Goal: Transaction & Acquisition: Purchase product/service

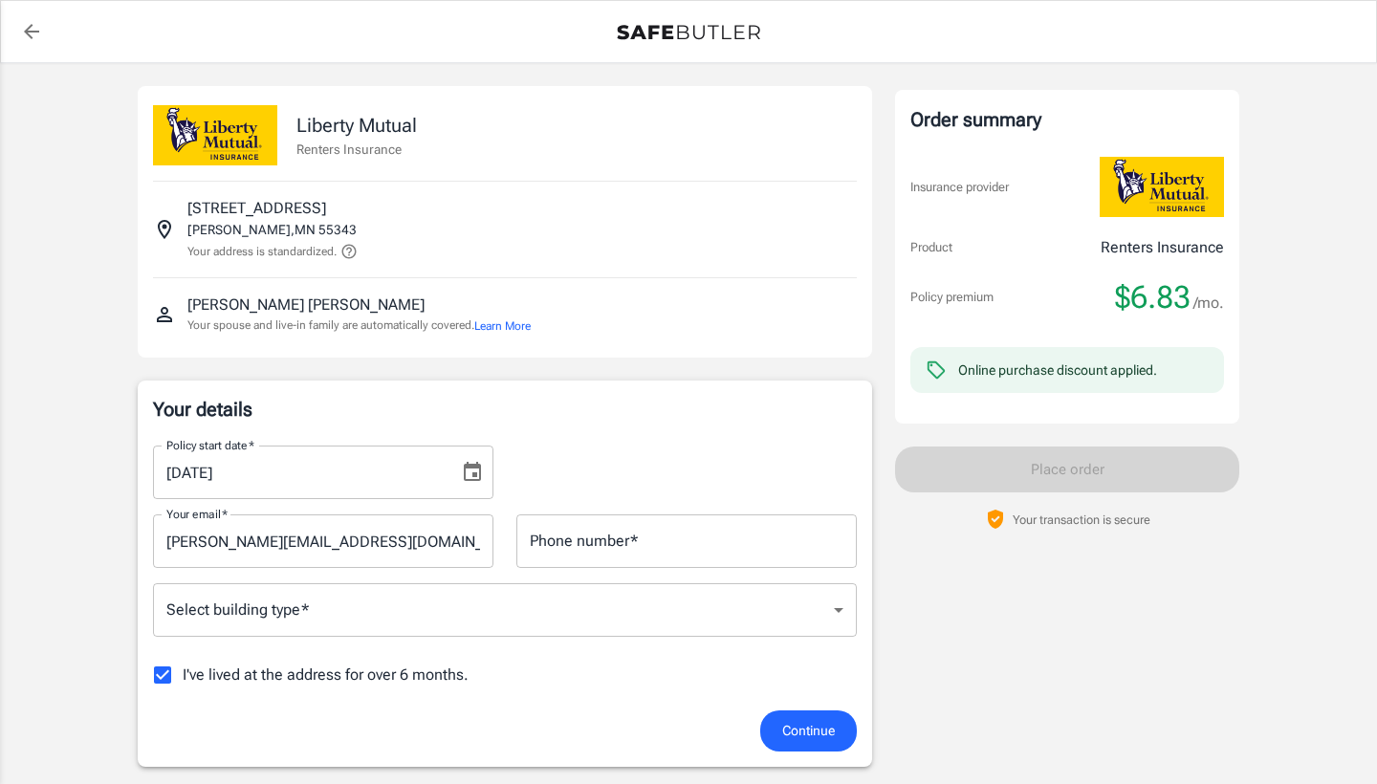
click at [480, 470] on icon "Choose date, selected date is Sep 14, 2025" at bounding box center [472, 471] width 17 height 19
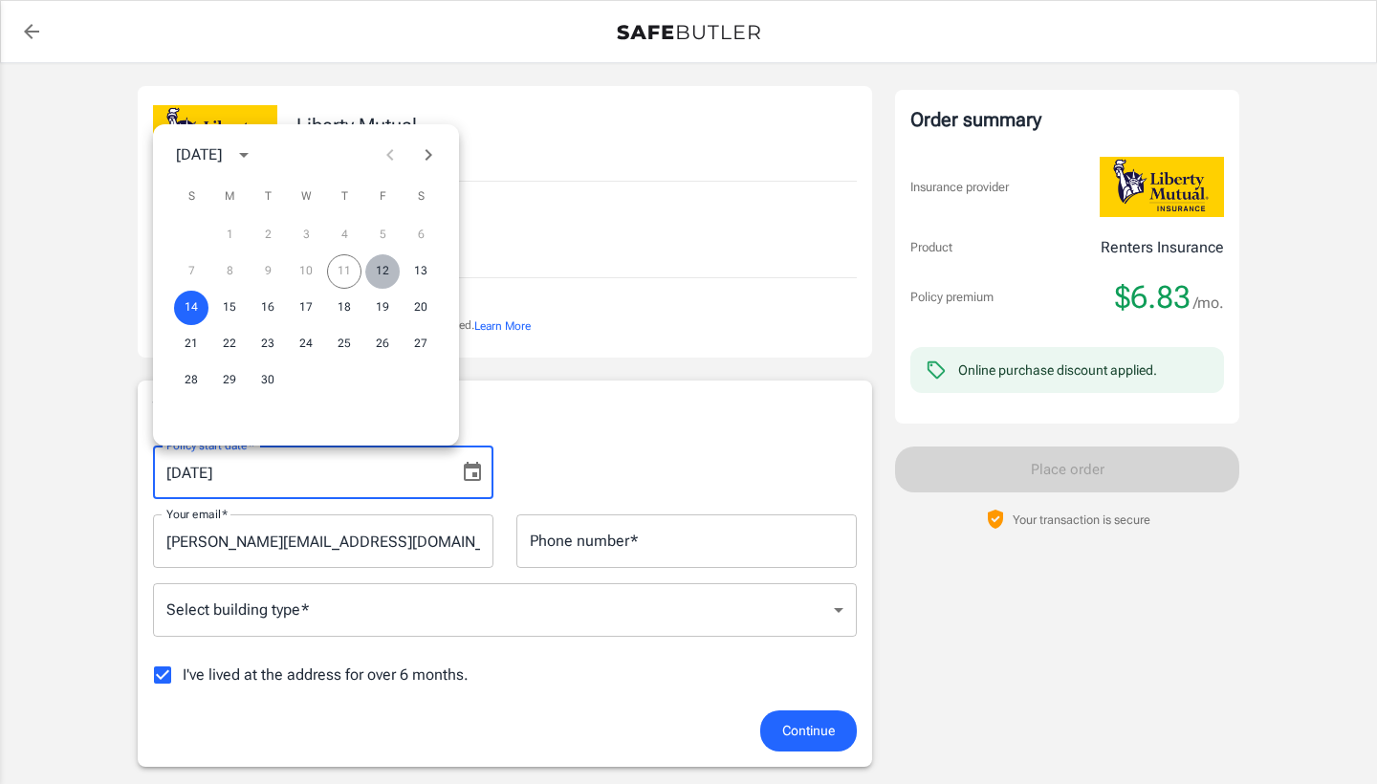
click at [380, 272] on button "12" at bounding box center [382, 271] width 34 height 34
type input "[DATE]"
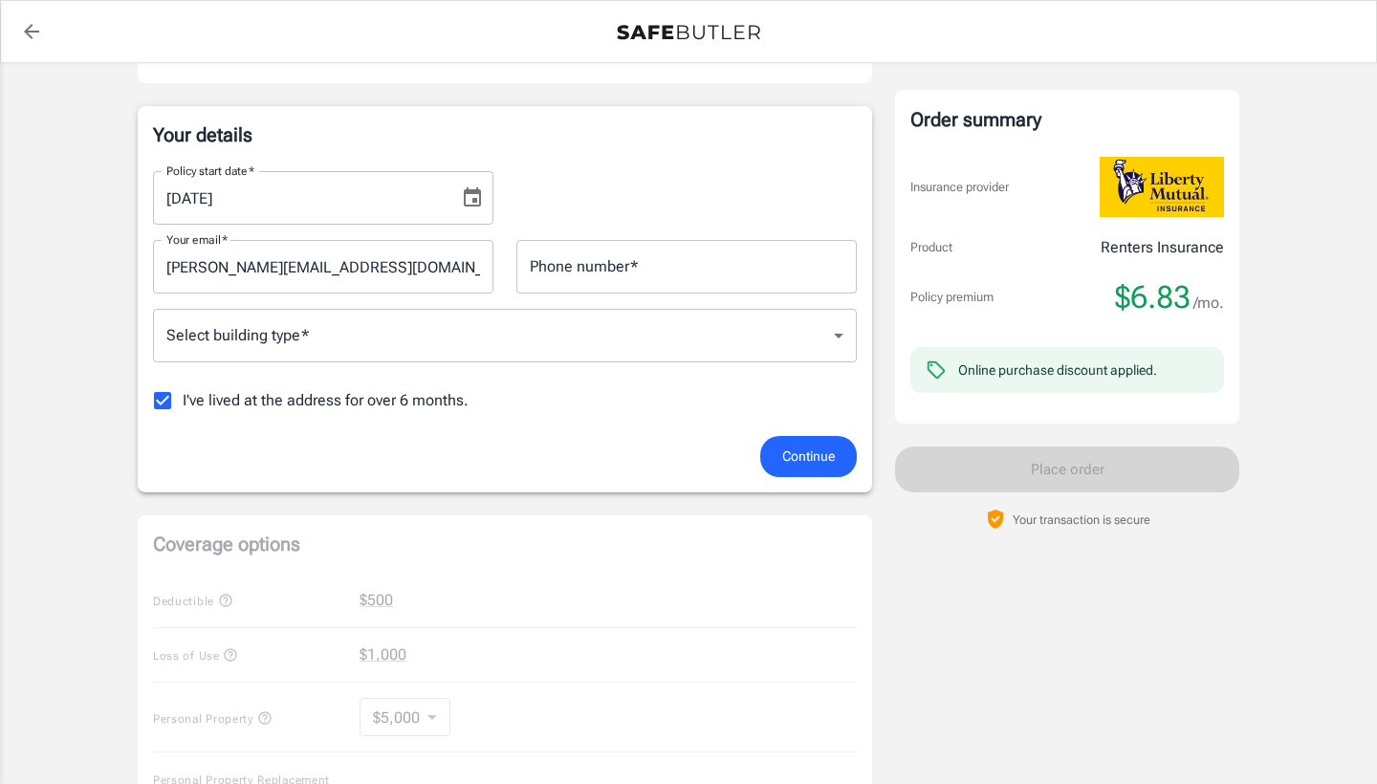
scroll to position [279, 0]
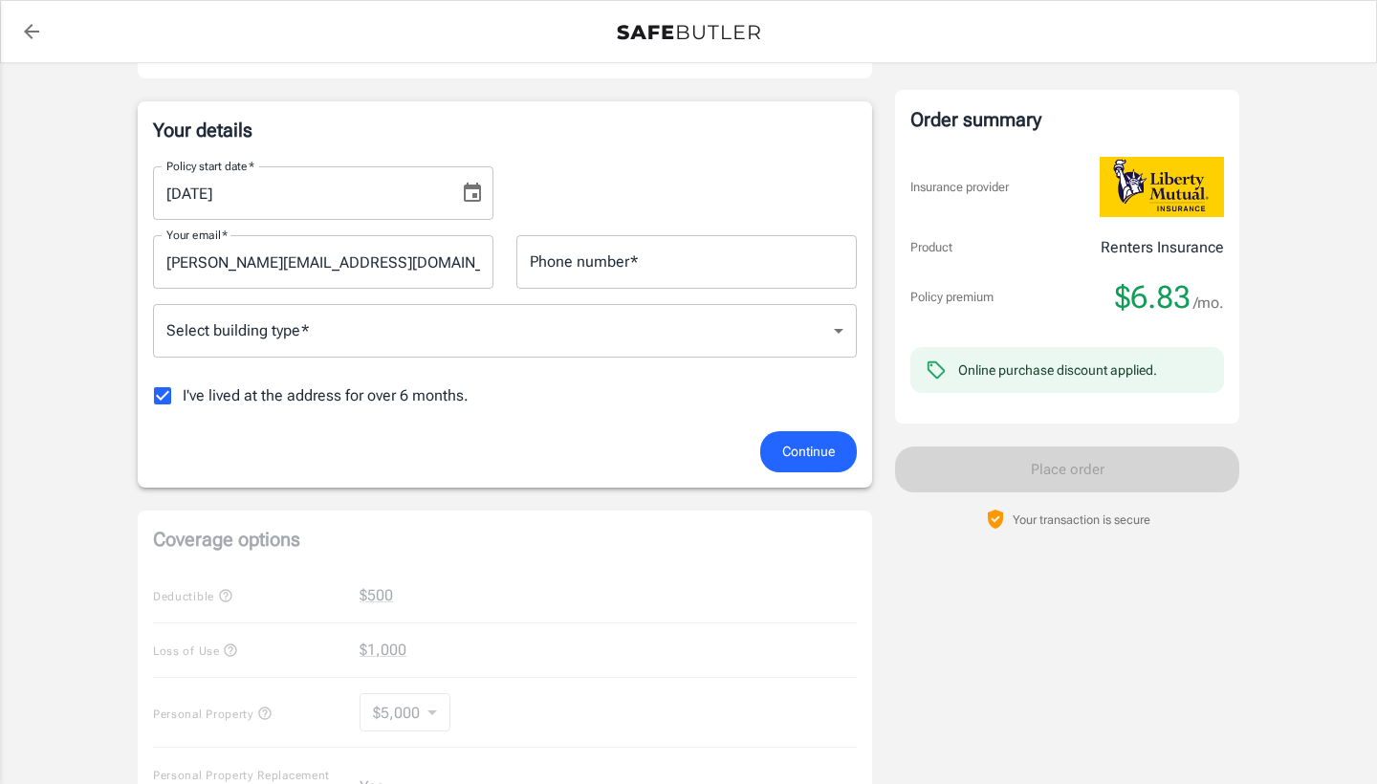
click at [165, 402] on input "I've lived at the address for over 6 months." at bounding box center [162, 396] width 40 height 40
checkbox input "false"
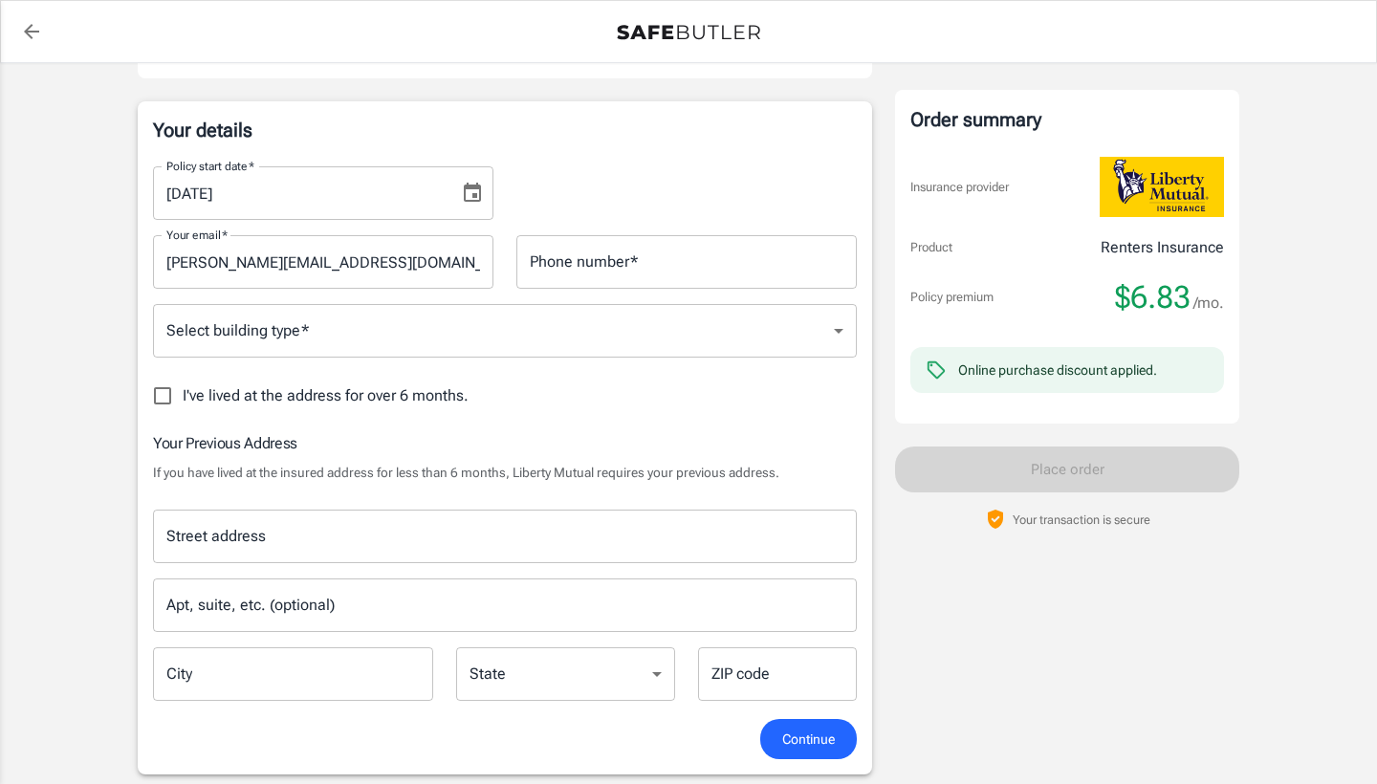
click at [401, 556] on div "Street address" at bounding box center [505, 537] width 704 height 54
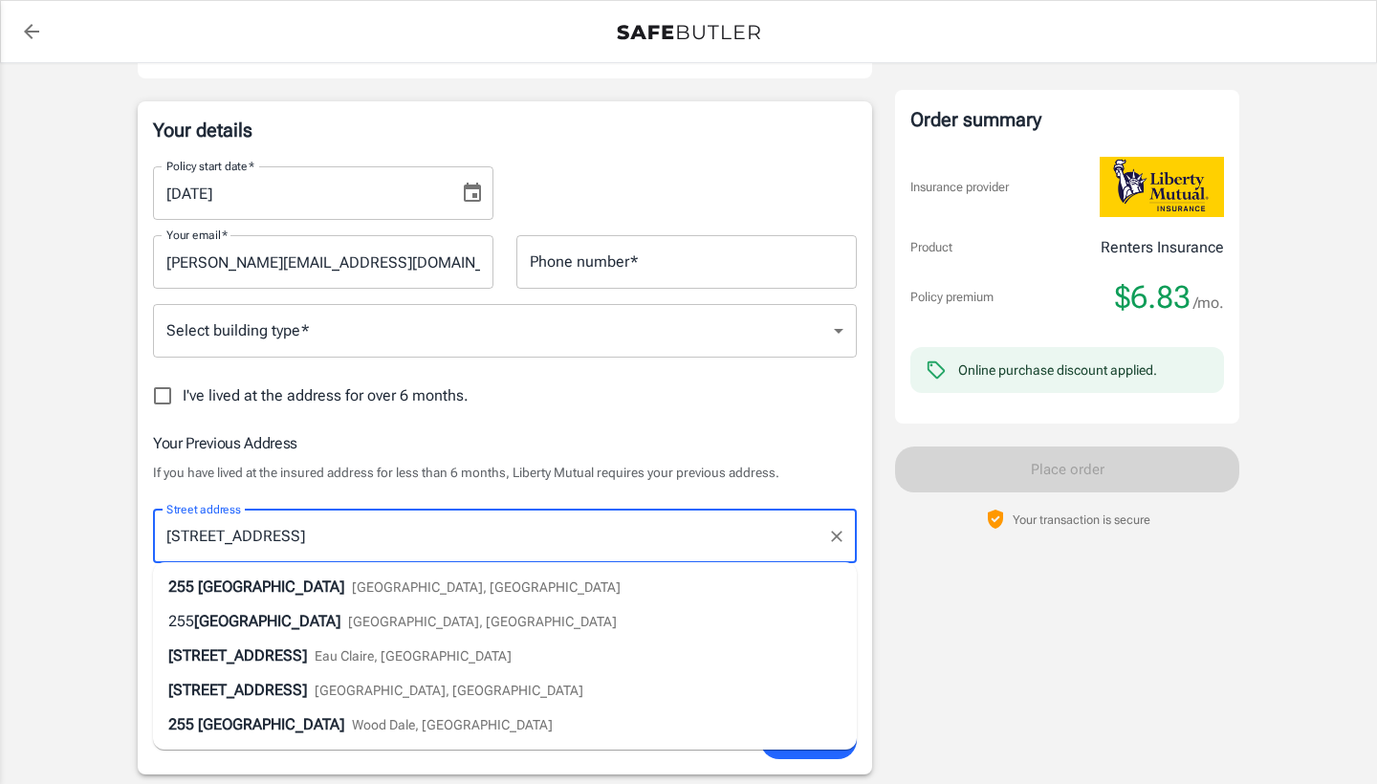
click at [385, 624] on span "[GEOGRAPHIC_DATA], [GEOGRAPHIC_DATA]" at bounding box center [482, 621] width 269 height 15
type input "[STREET_ADDRESS]"
type input "Rosemount"
select select "MN"
type input "55068"
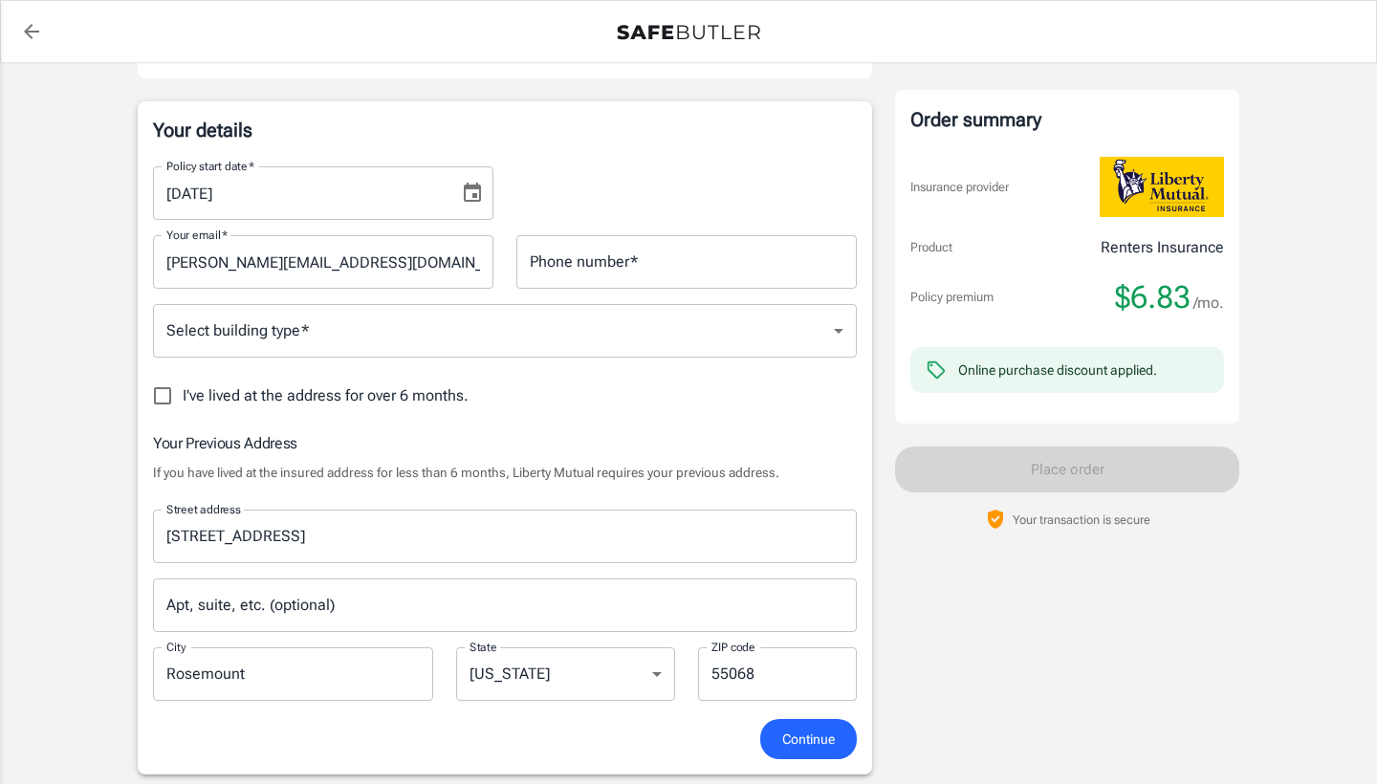
click at [366, 569] on div "Street address [STREET_ADDRESS] address Apt, suite, etc. (optional) Apt, suite,…" at bounding box center [504, 598] width 727 height 209
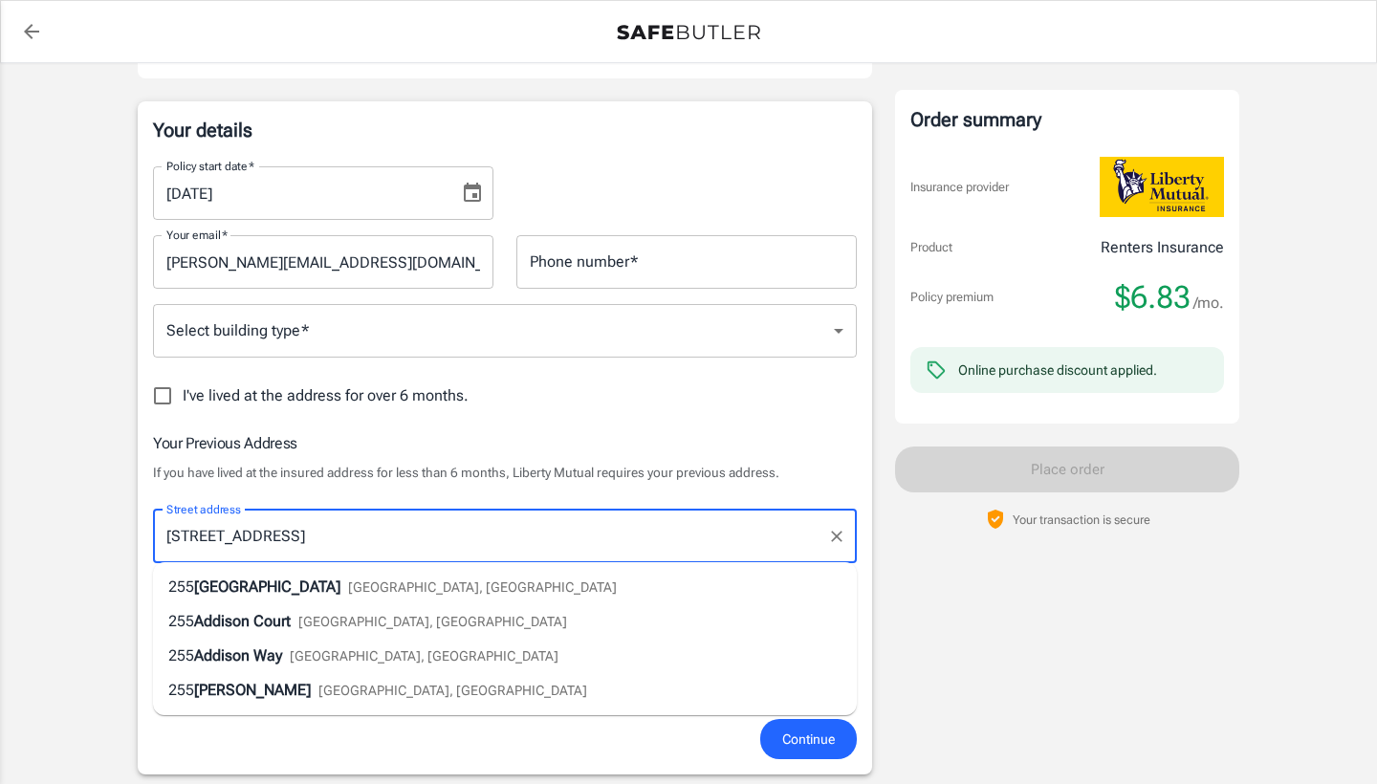
click at [358, 548] on input "[STREET_ADDRESS]" at bounding box center [491, 536] width 658 height 36
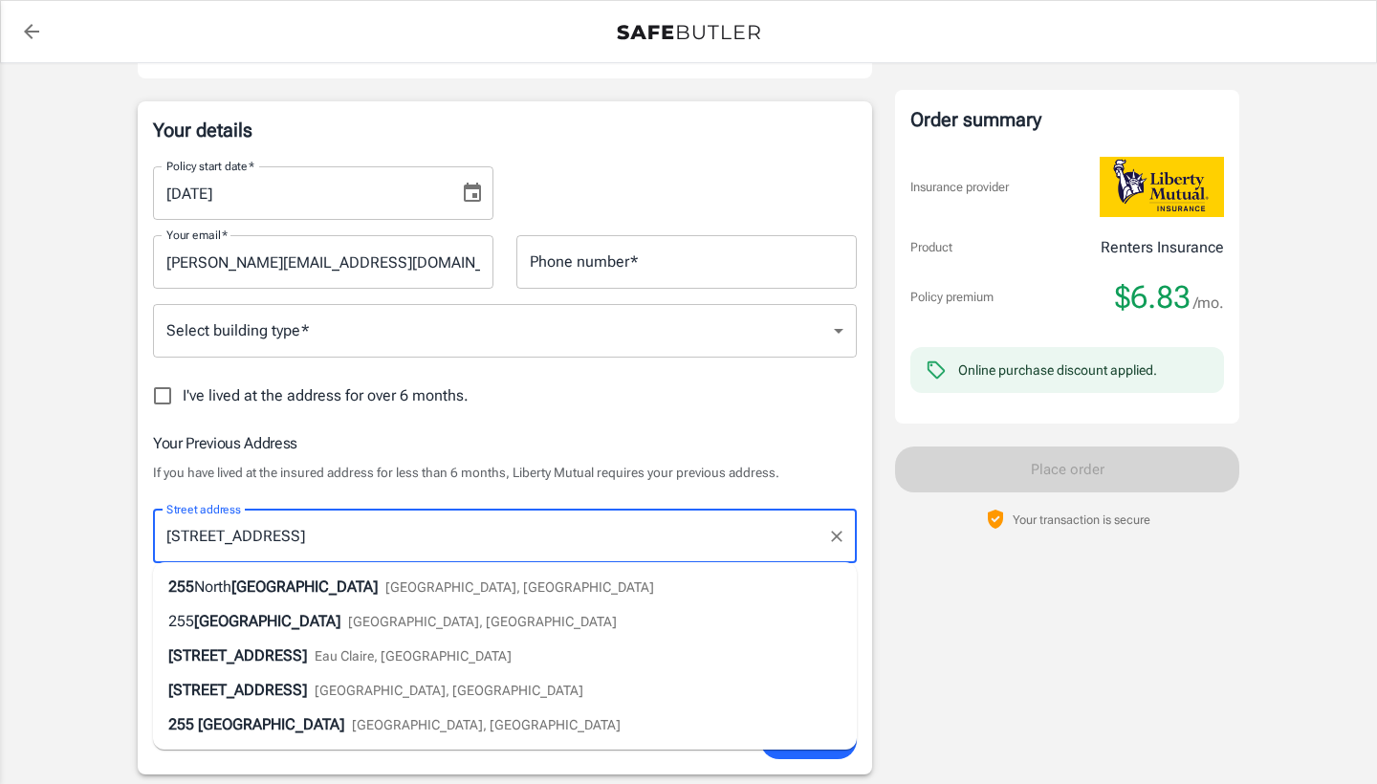
click at [374, 575] on div "[STREET_ADDRESS]" at bounding box center [411, 586] width 486 height 23
type input "[STREET_ADDRESS]"
type input "Elmhurst"
select select "IL"
type input "60126"
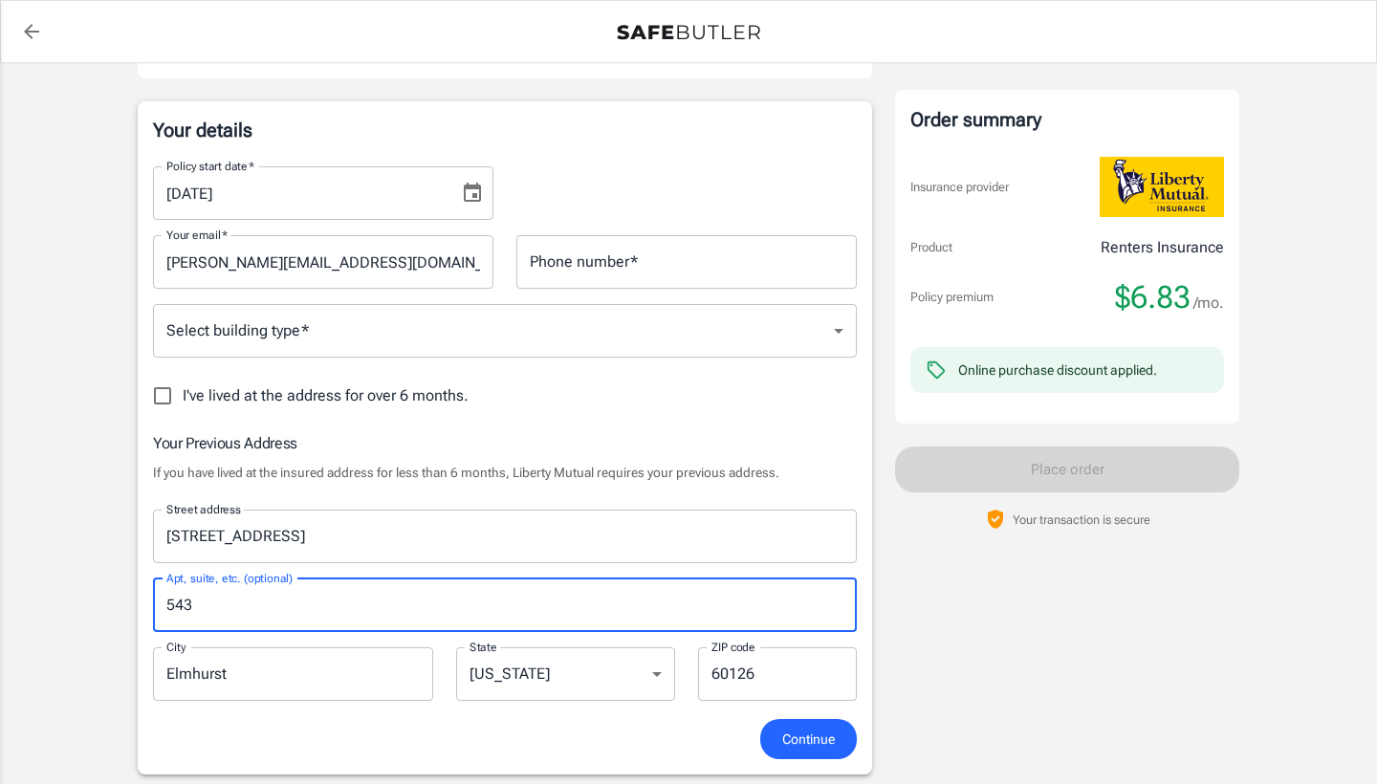
type input "543"
click at [829, 749] on span "Continue" at bounding box center [808, 739] width 53 height 24
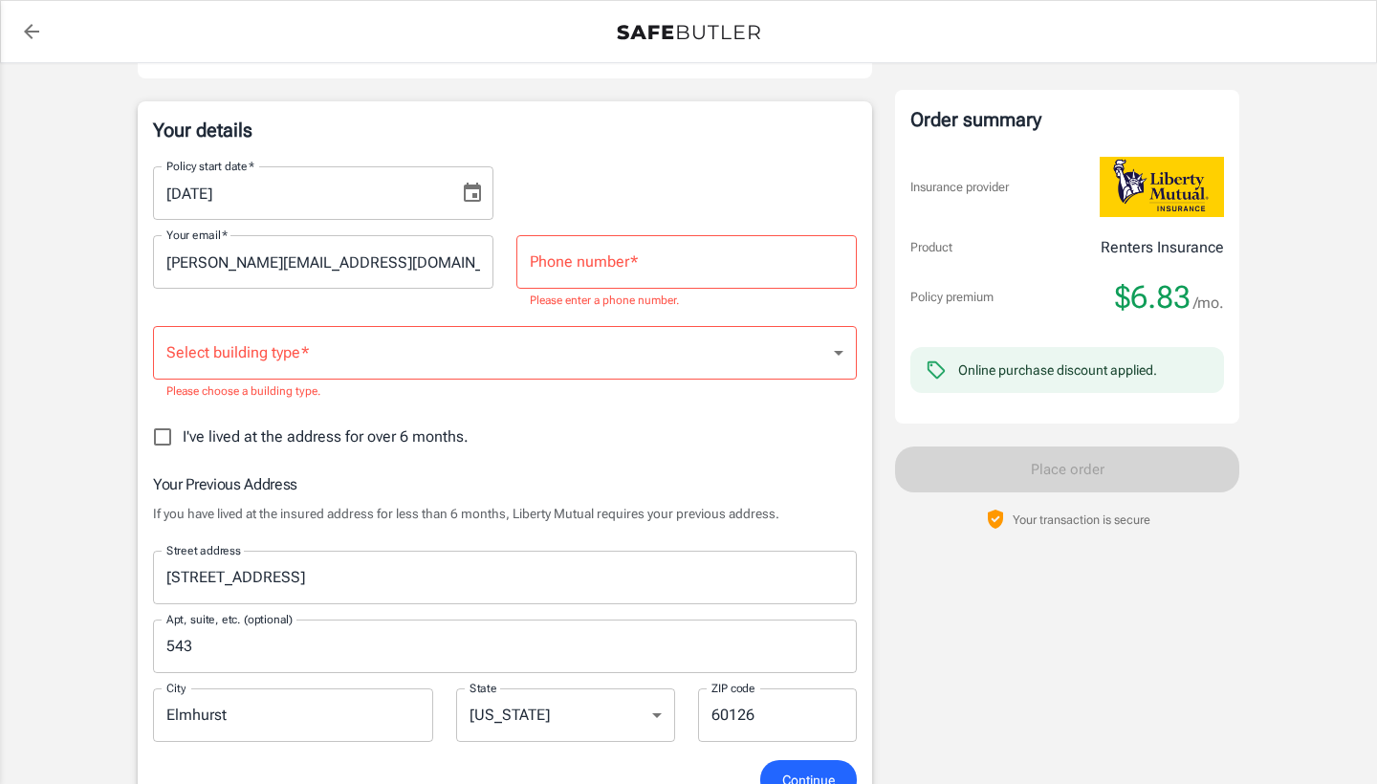
scroll to position [149, 0]
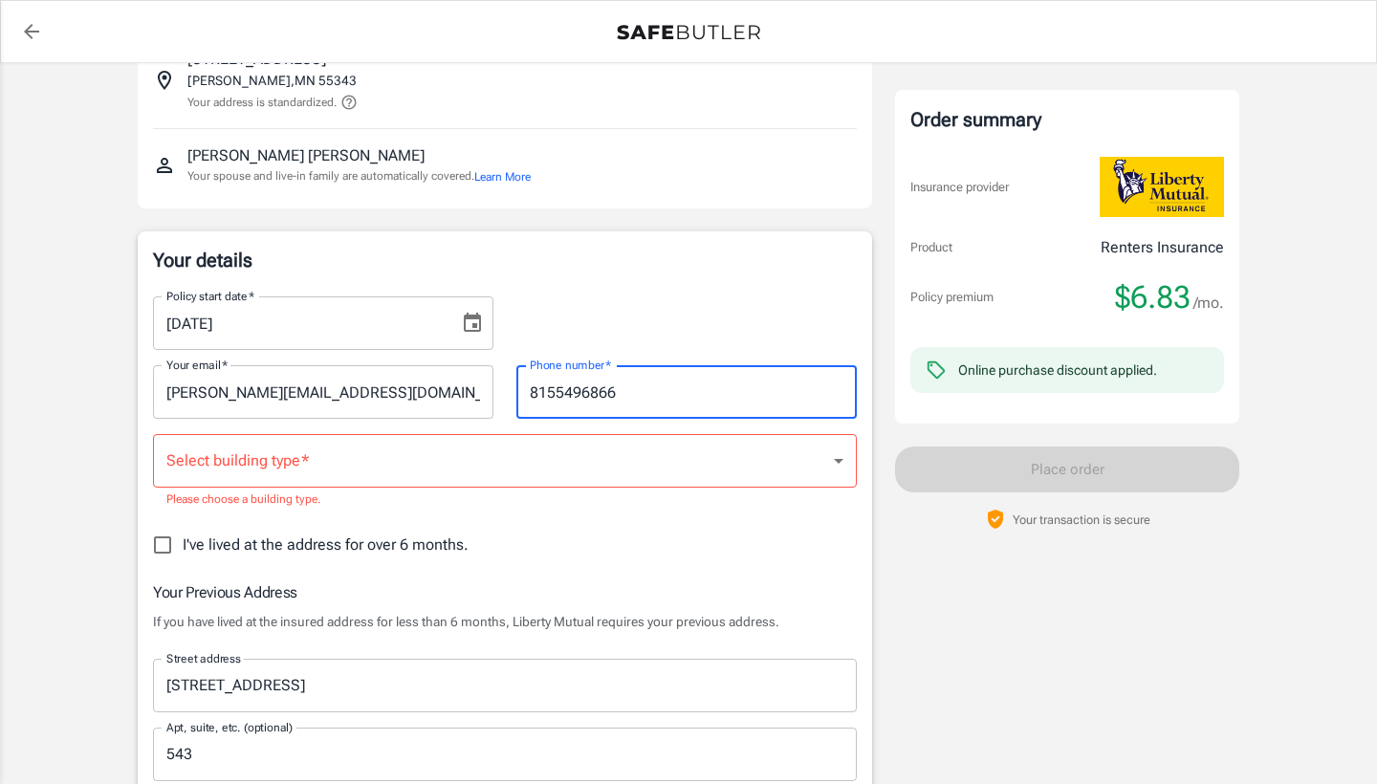
type input "8155496866"
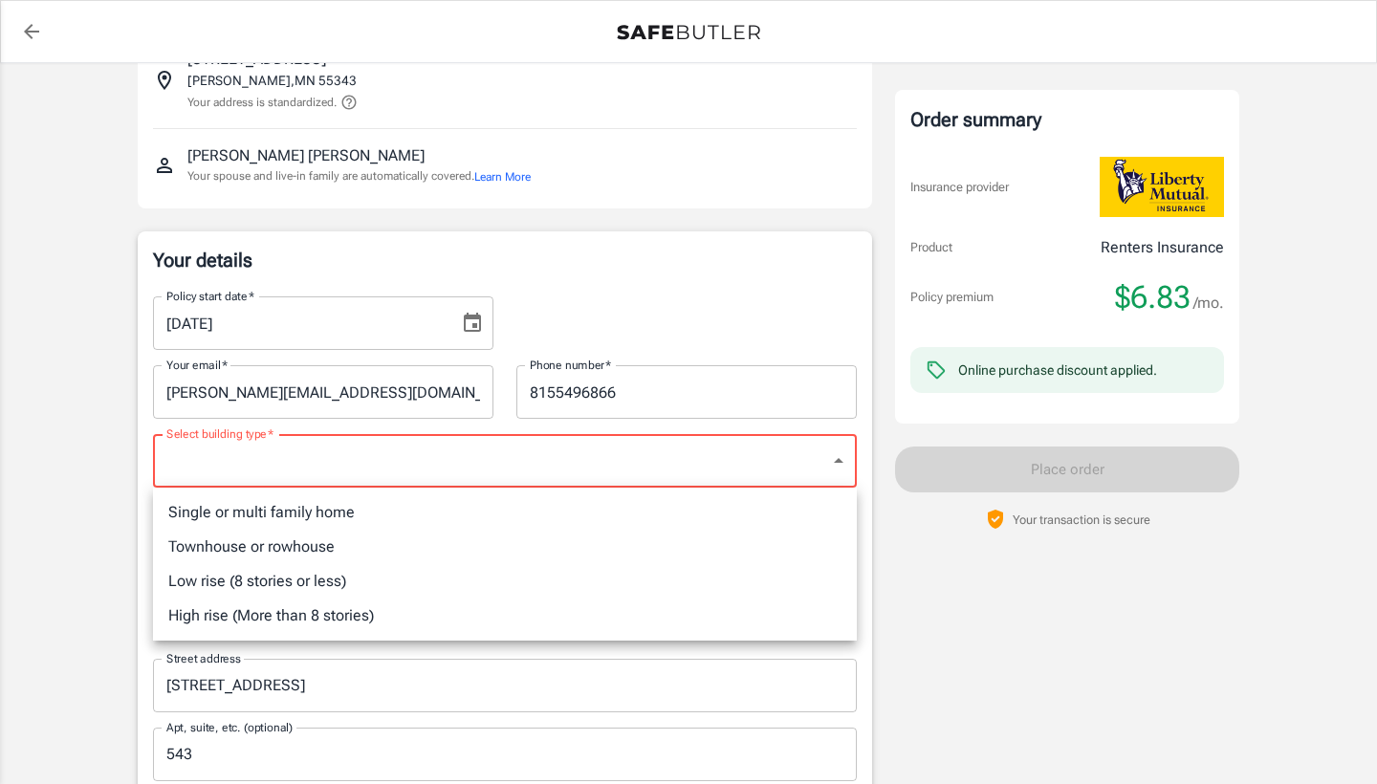
click at [528, 585] on li "Low rise (8 stories or less)" at bounding box center [505, 581] width 704 height 34
type input "lowrise"
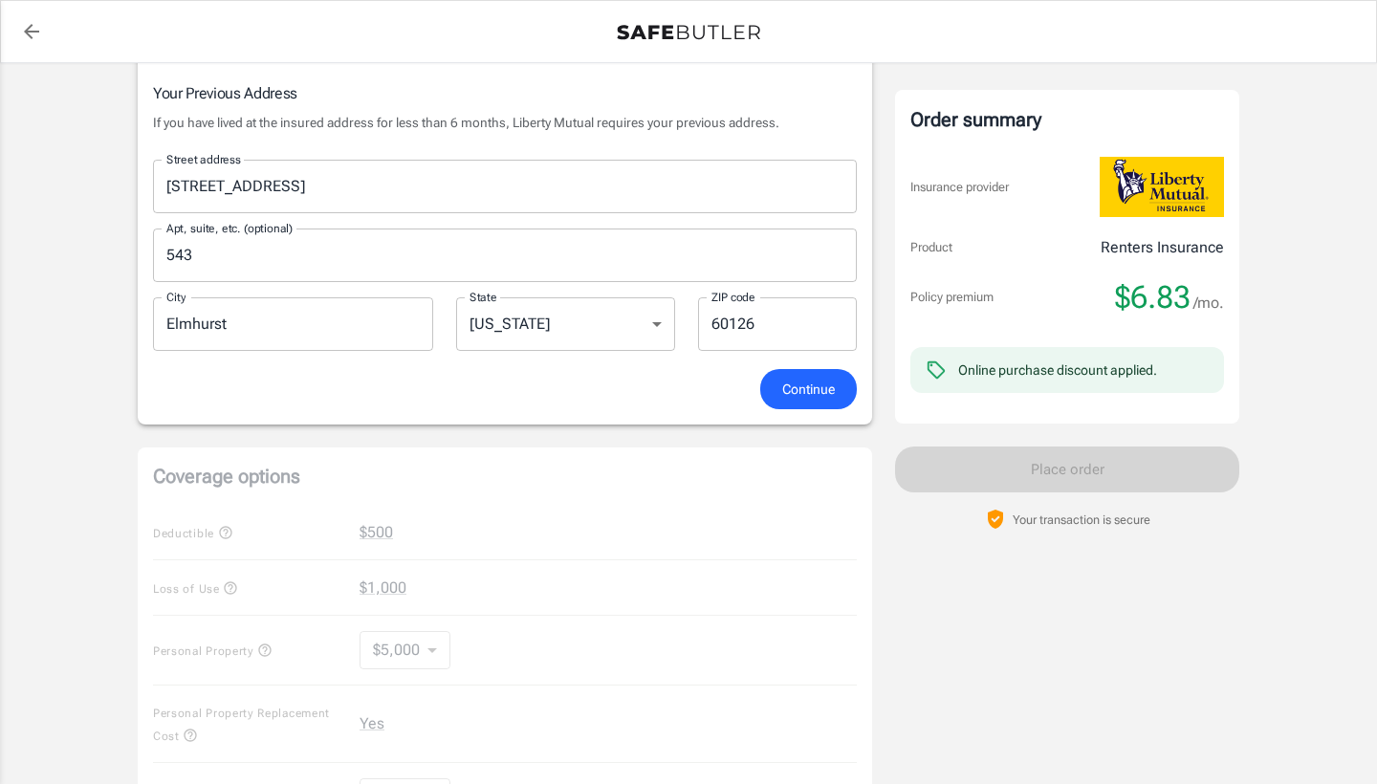
scroll to position [662, 0]
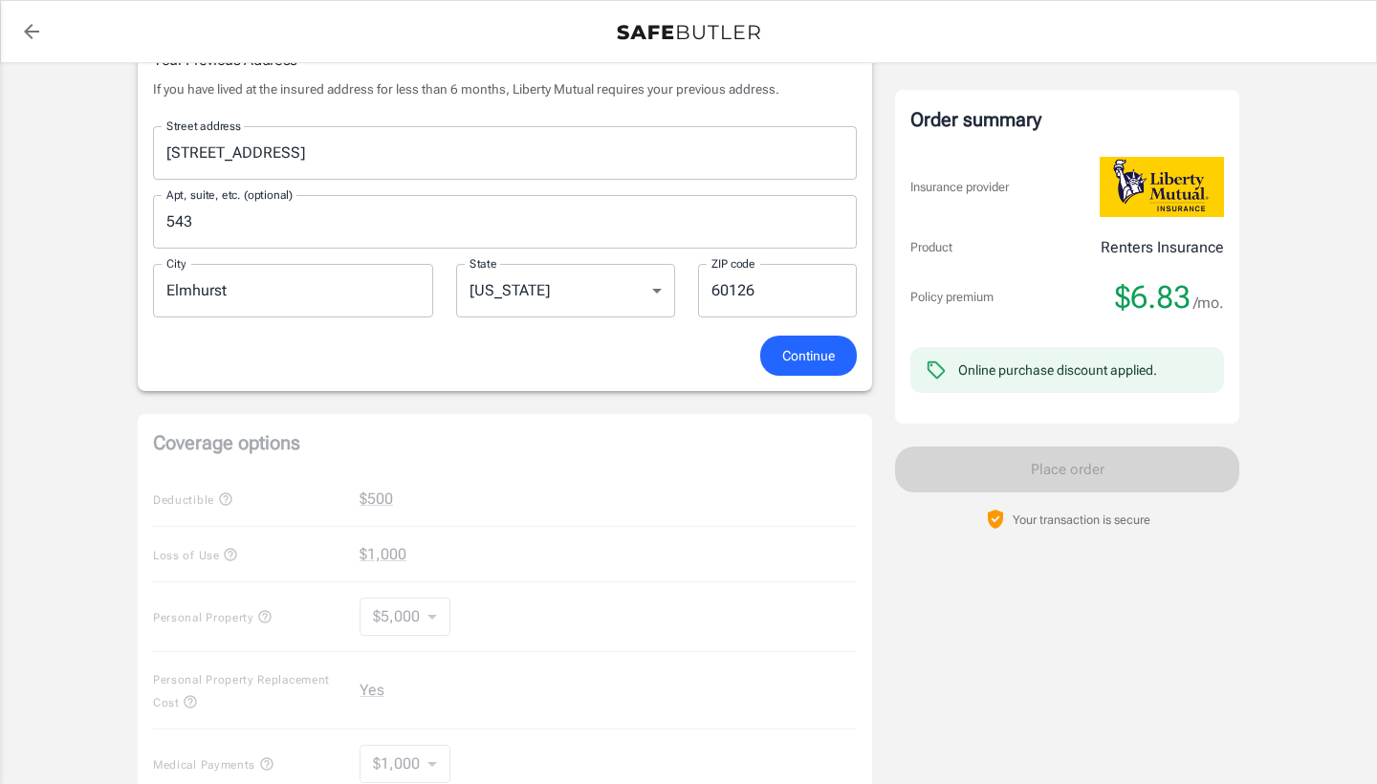
click at [814, 375] on div "Your details Policy start date   * [DATE] Policy start date   * Your email   * …" at bounding box center [505, 54] width 734 height 673
click at [813, 365] on span "Continue" at bounding box center [808, 356] width 53 height 24
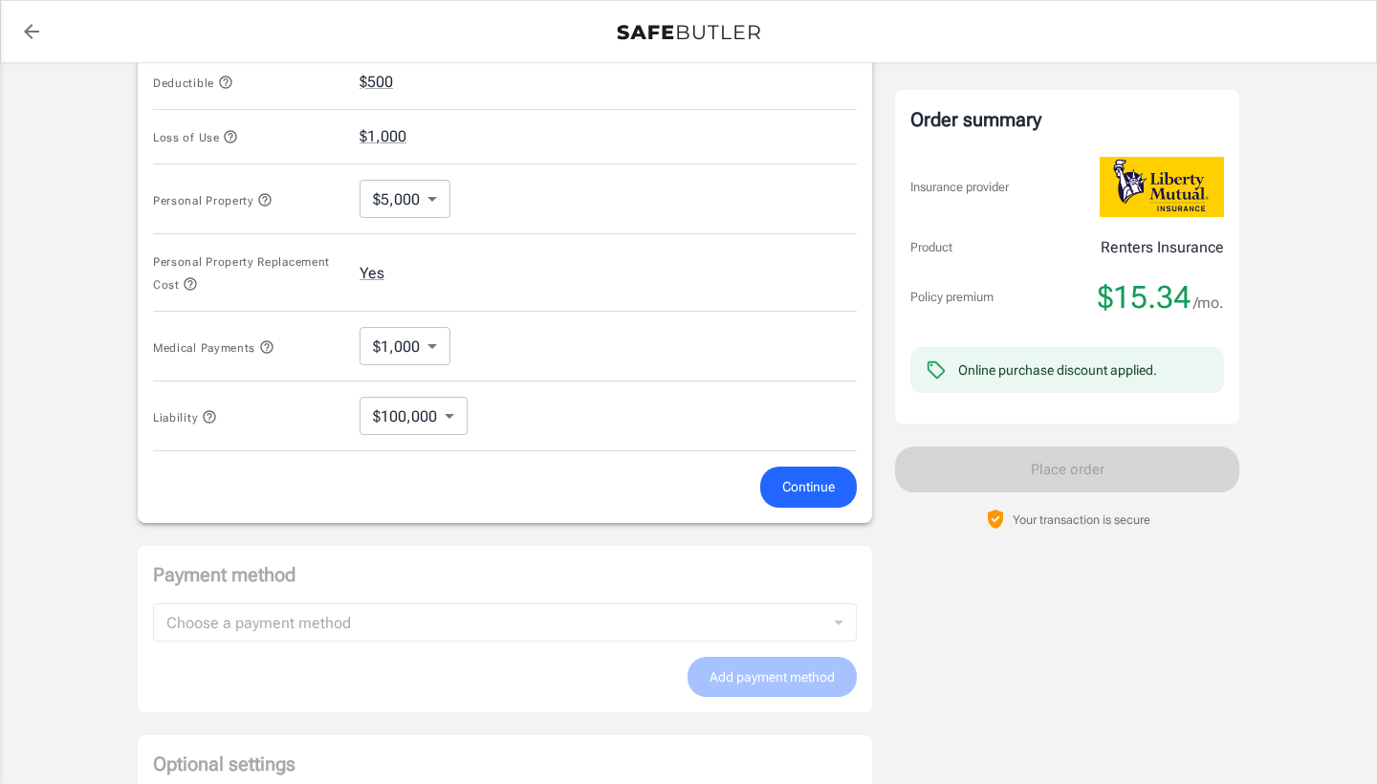
scroll to position [856, 0]
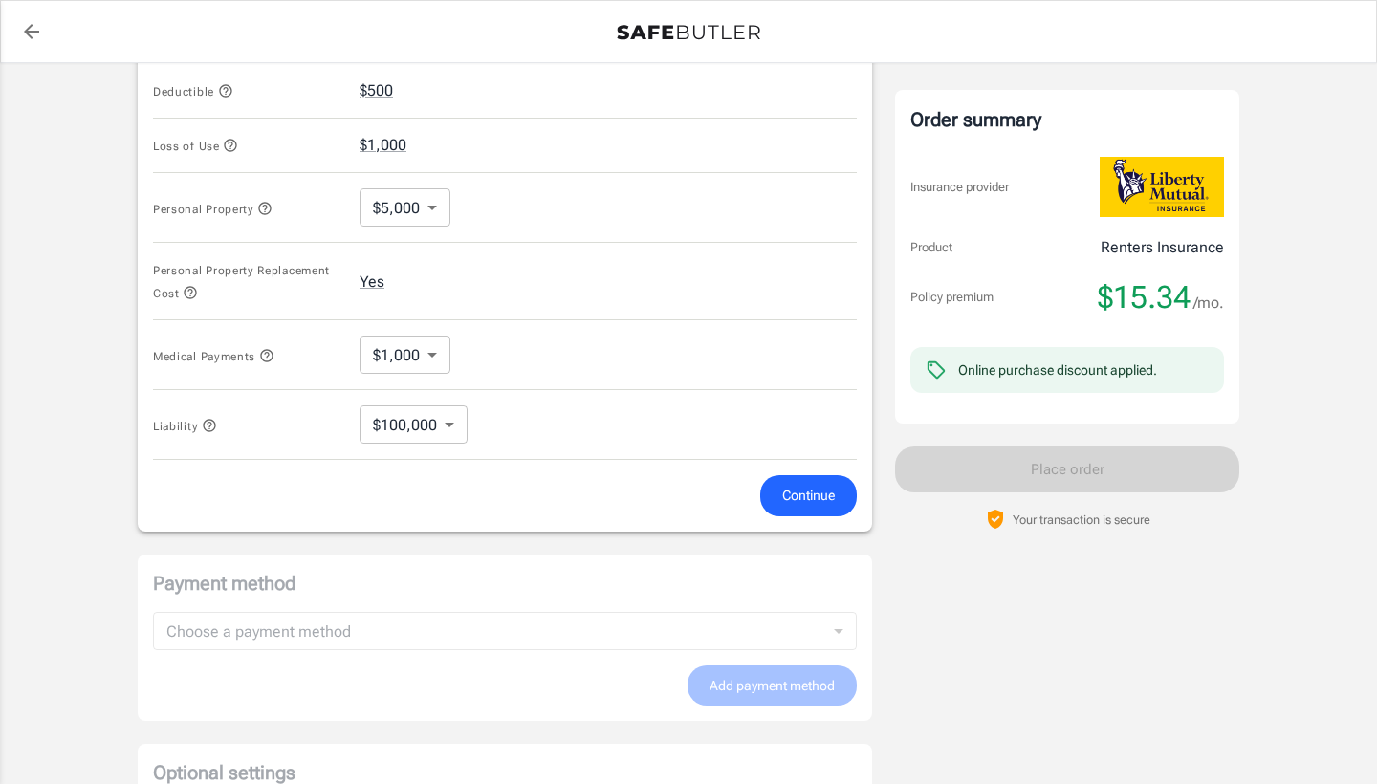
click at [421, 348] on body "Policy premium $ 15.34 /mo Liberty Mutual Renters Insurance [STREET_ADDRESS] Yo…" at bounding box center [688, 83] width 1377 height 1879
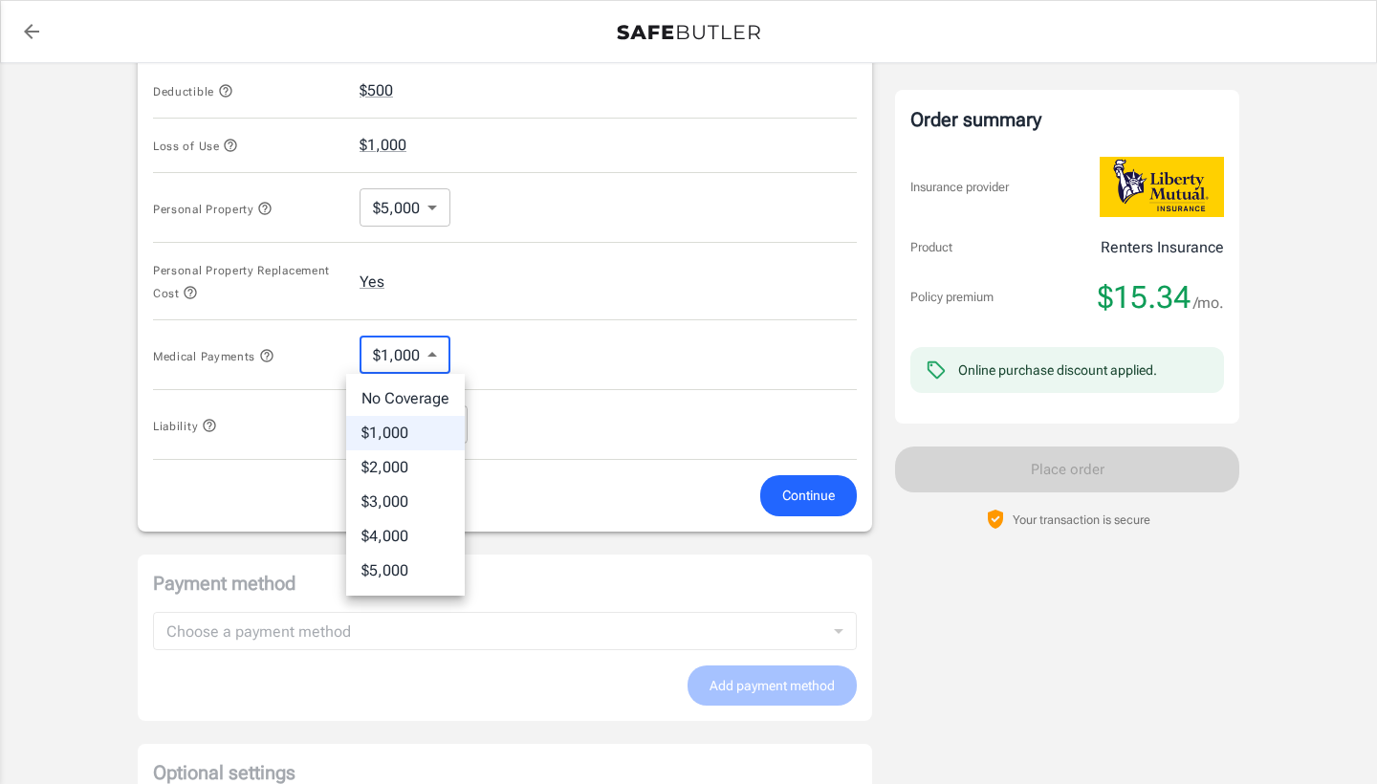
click at [468, 342] on div at bounding box center [688, 392] width 1377 height 784
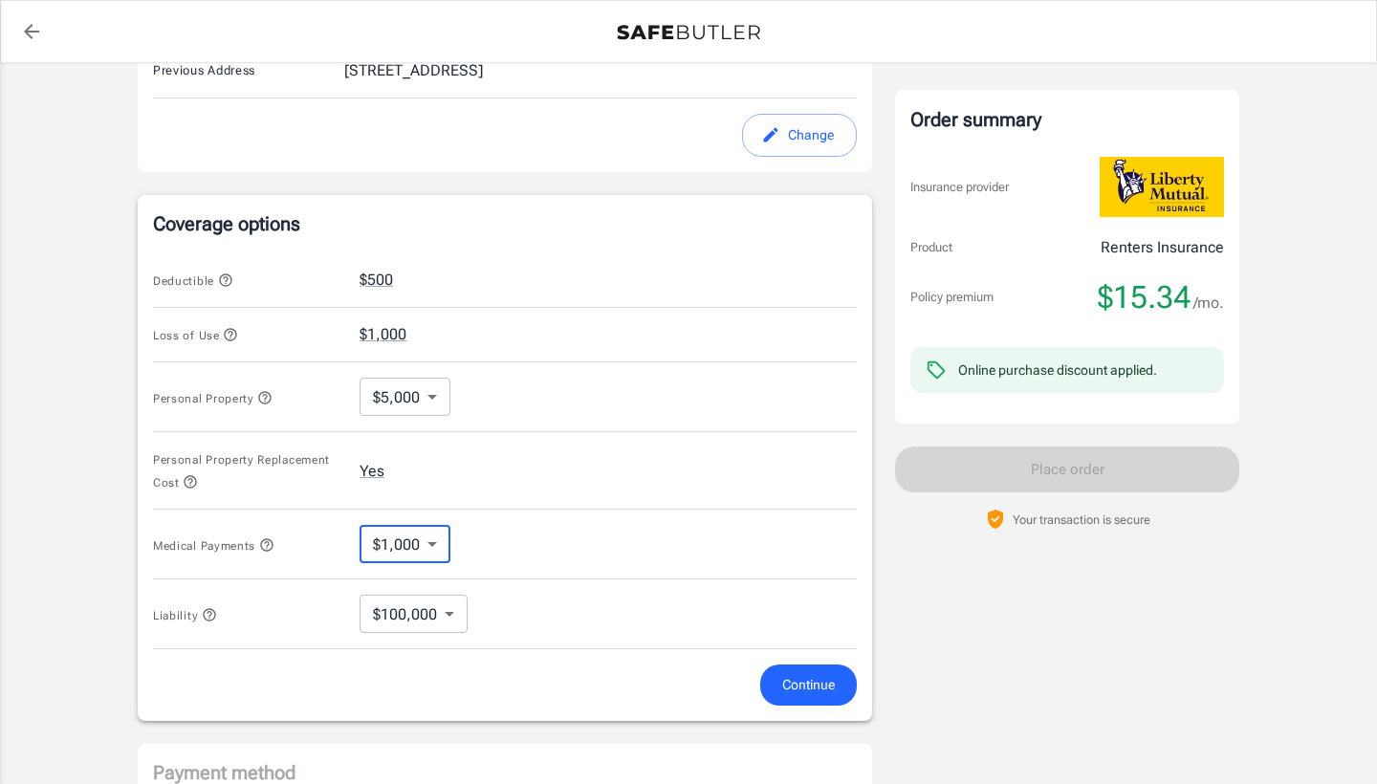
scroll to position [667, 0]
click at [440, 603] on body "Policy premium $ 15.34 /mo Liberty Mutual Renters Insurance [STREET_ADDRESS] Yo…" at bounding box center [688, 272] width 1377 height 1879
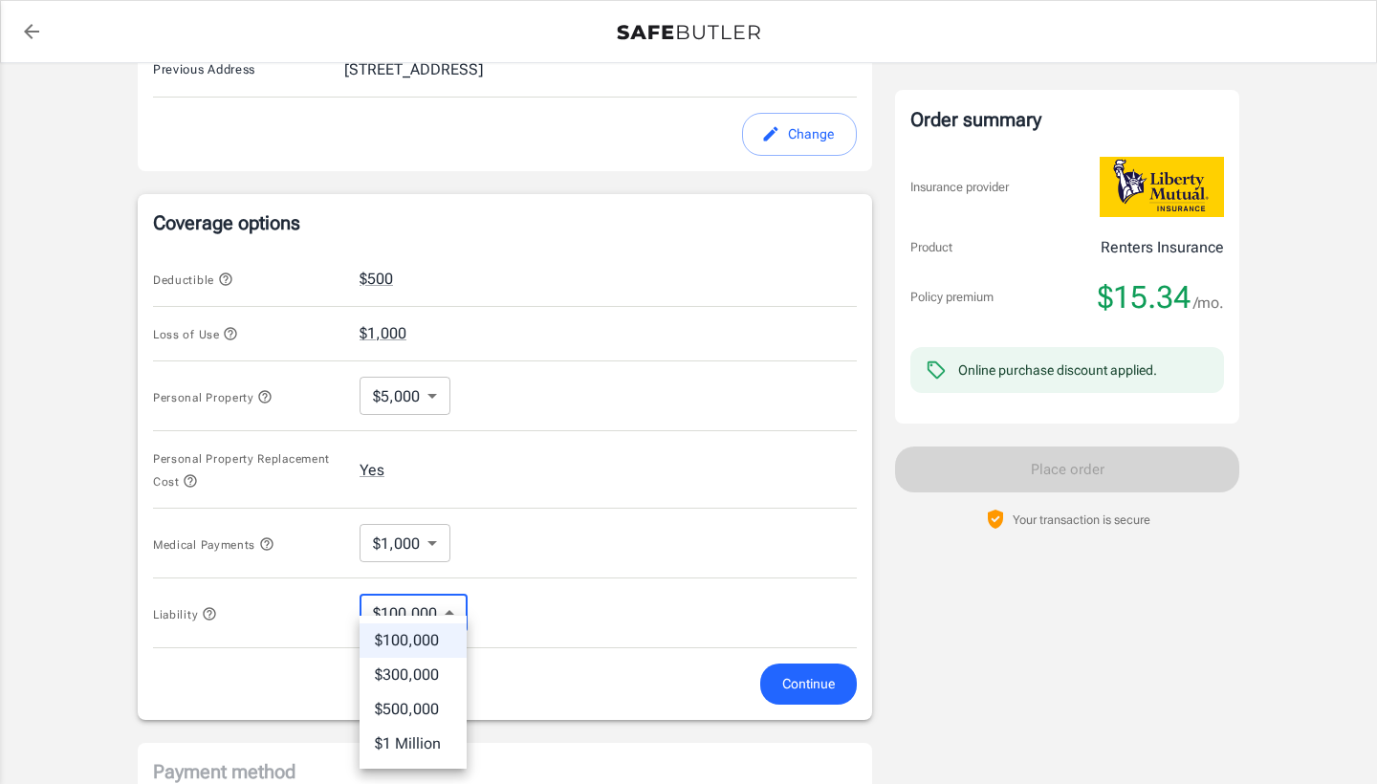
click at [427, 545] on div at bounding box center [688, 392] width 1377 height 784
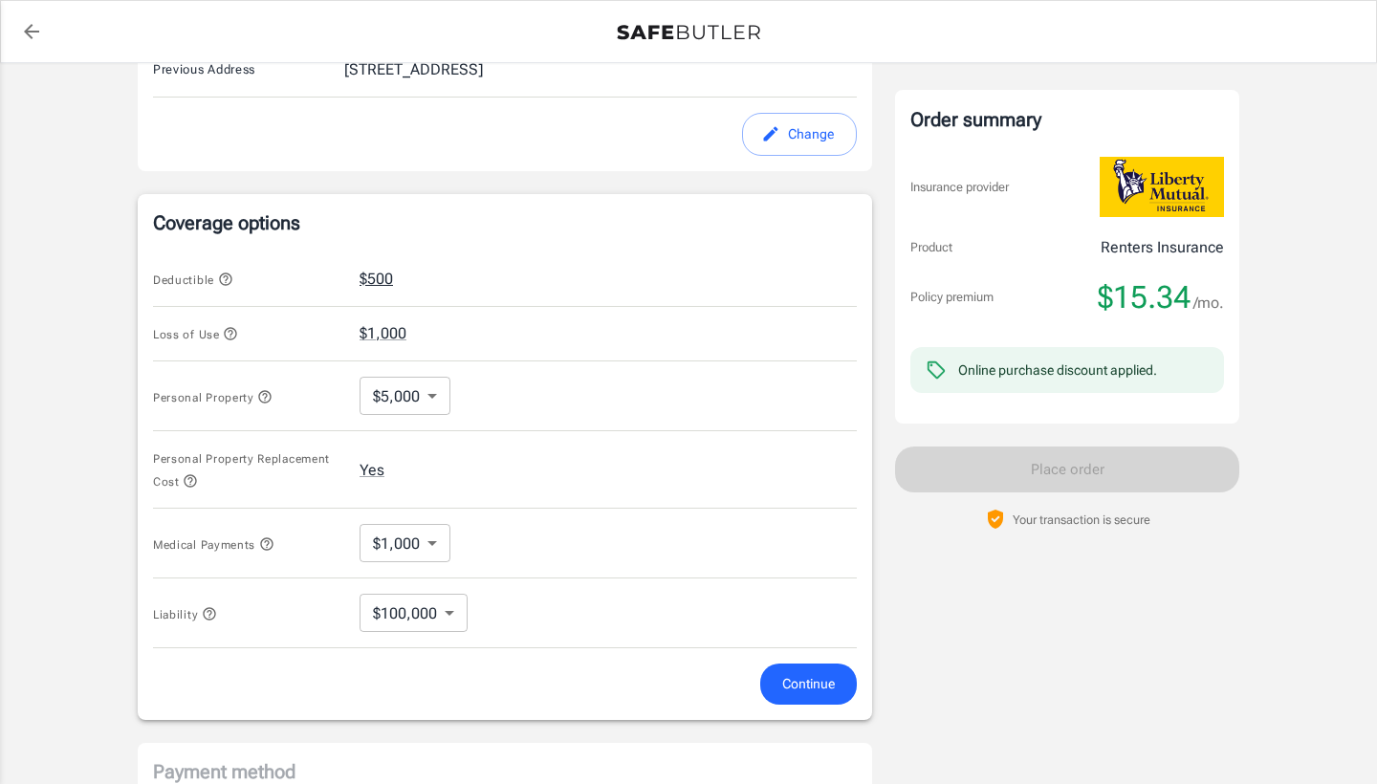
click at [380, 277] on button "$500" at bounding box center [375, 279] width 33 height 23
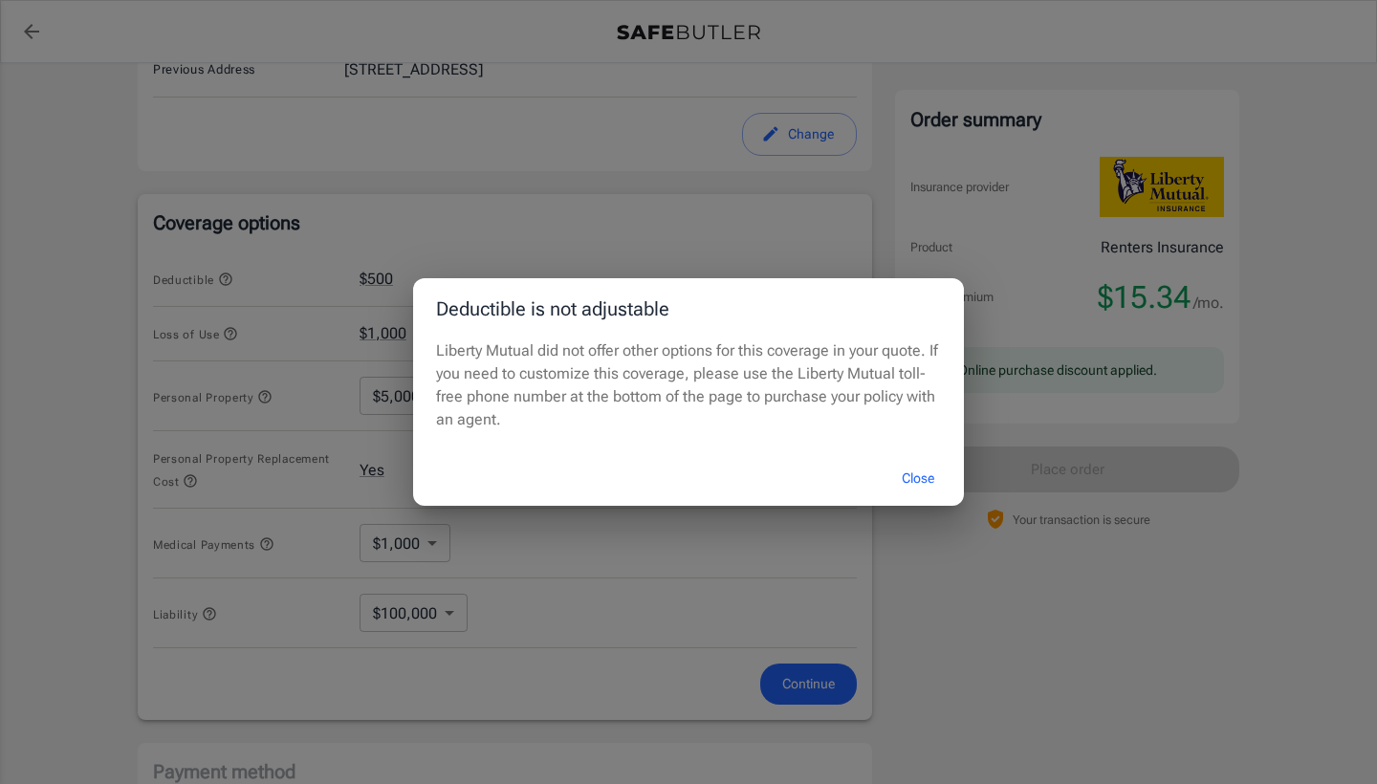
click at [903, 470] on button "Close" at bounding box center [917, 478] width 76 height 41
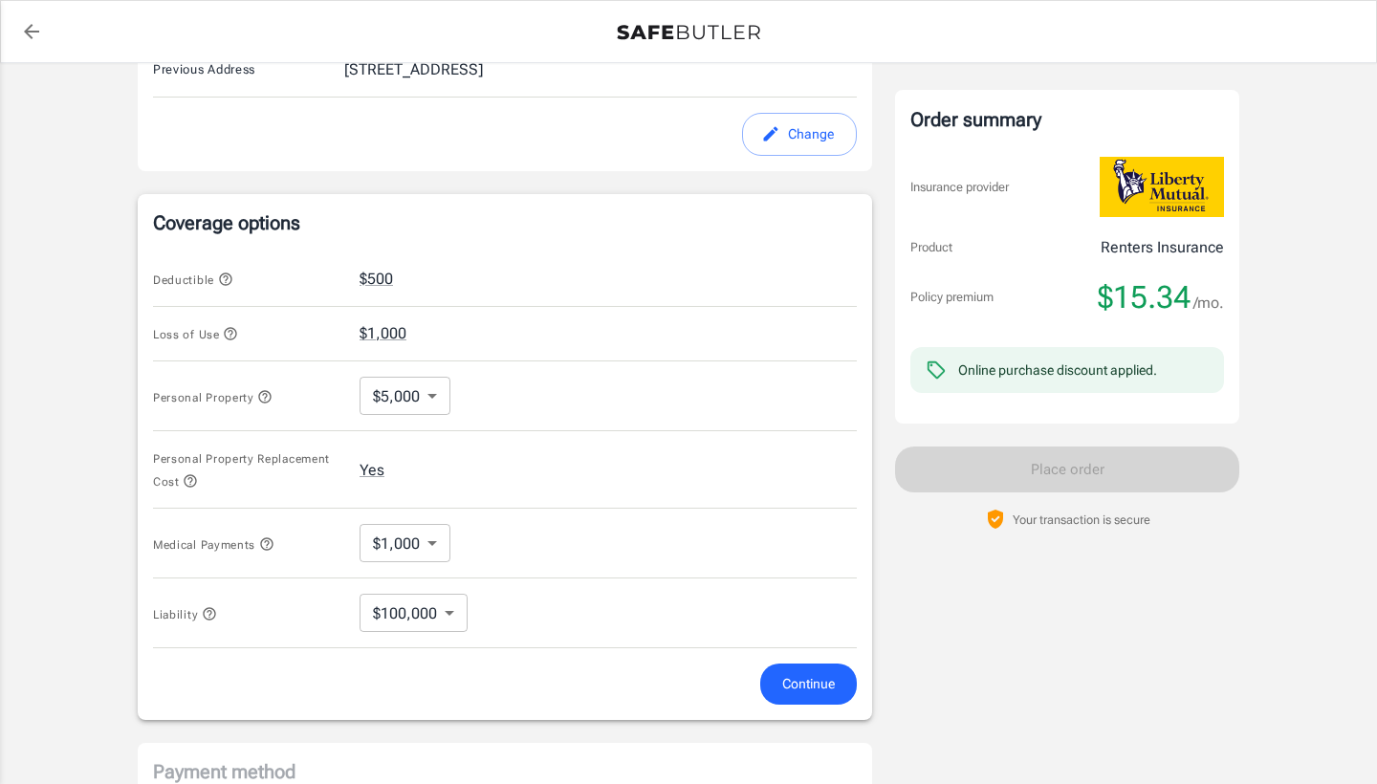
click at [440, 385] on body "Policy premium $ 15.34 /mo Liberty Mutual Renters Insurance [STREET_ADDRESS] Yo…" at bounding box center [688, 272] width 1377 height 1879
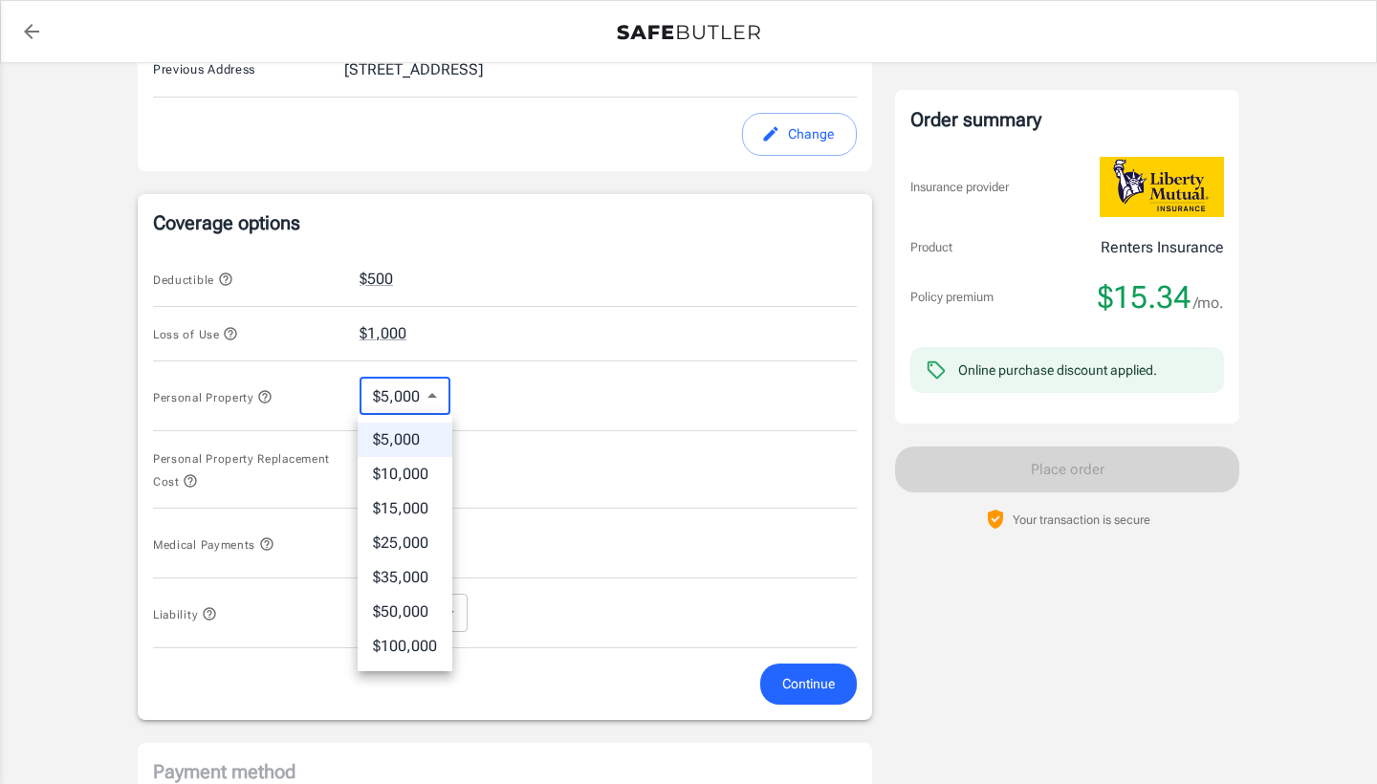
click at [543, 453] on div at bounding box center [688, 392] width 1377 height 784
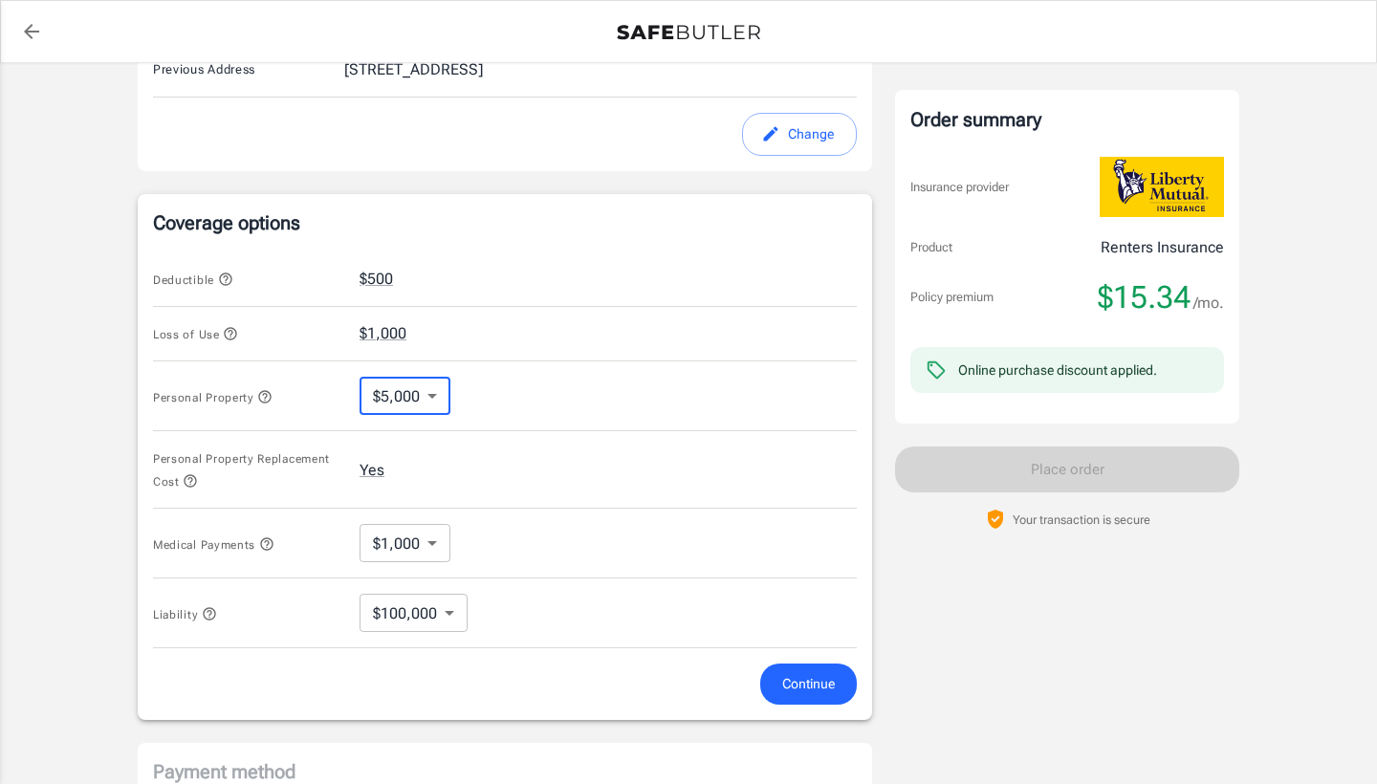
click at [426, 539] on body "Policy premium $ 15.34 /mo Liberty Mutual Renters Insurance [STREET_ADDRESS] Yo…" at bounding box center [688, 272] width 1377 height 1879
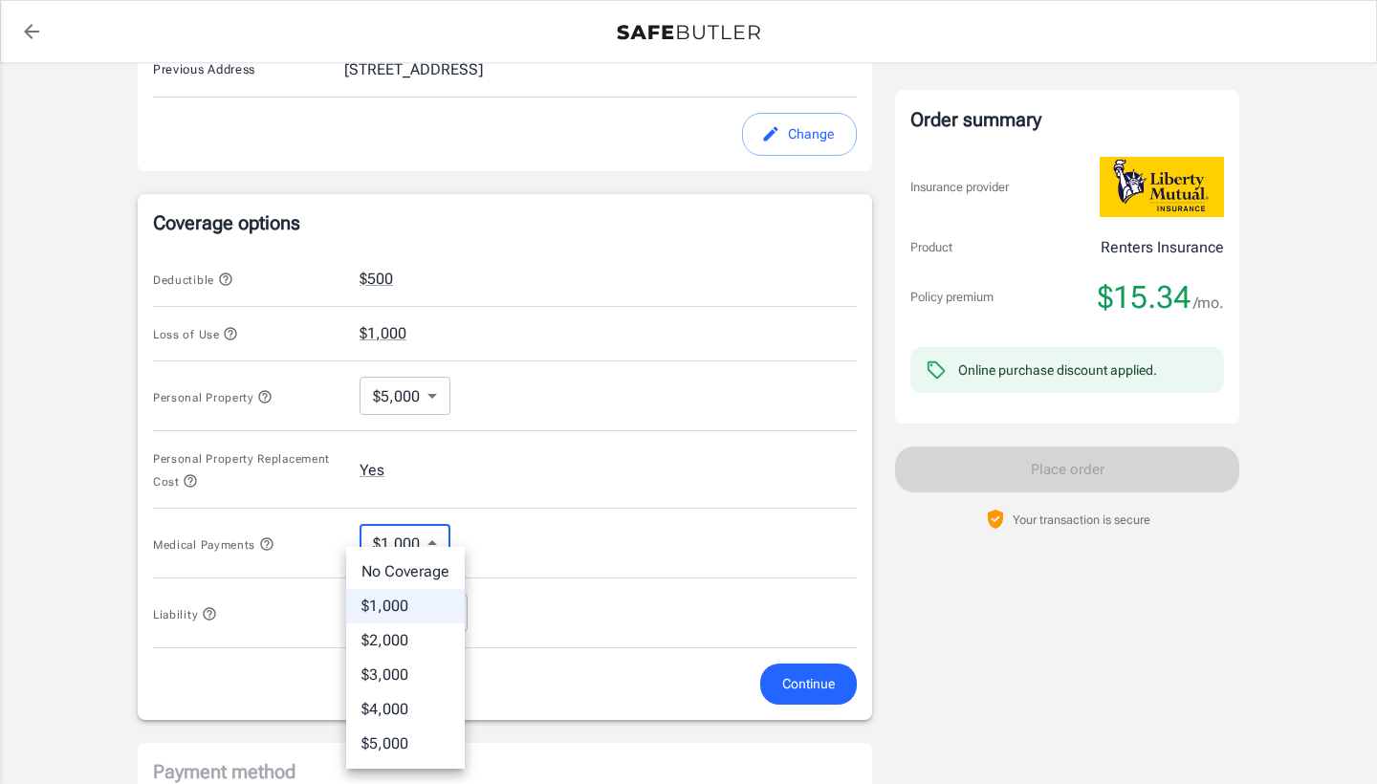
click at [419, 565] on li "No Coverage" at bounding box center [405, 571] width 119 height 34
type input "No Coverage"
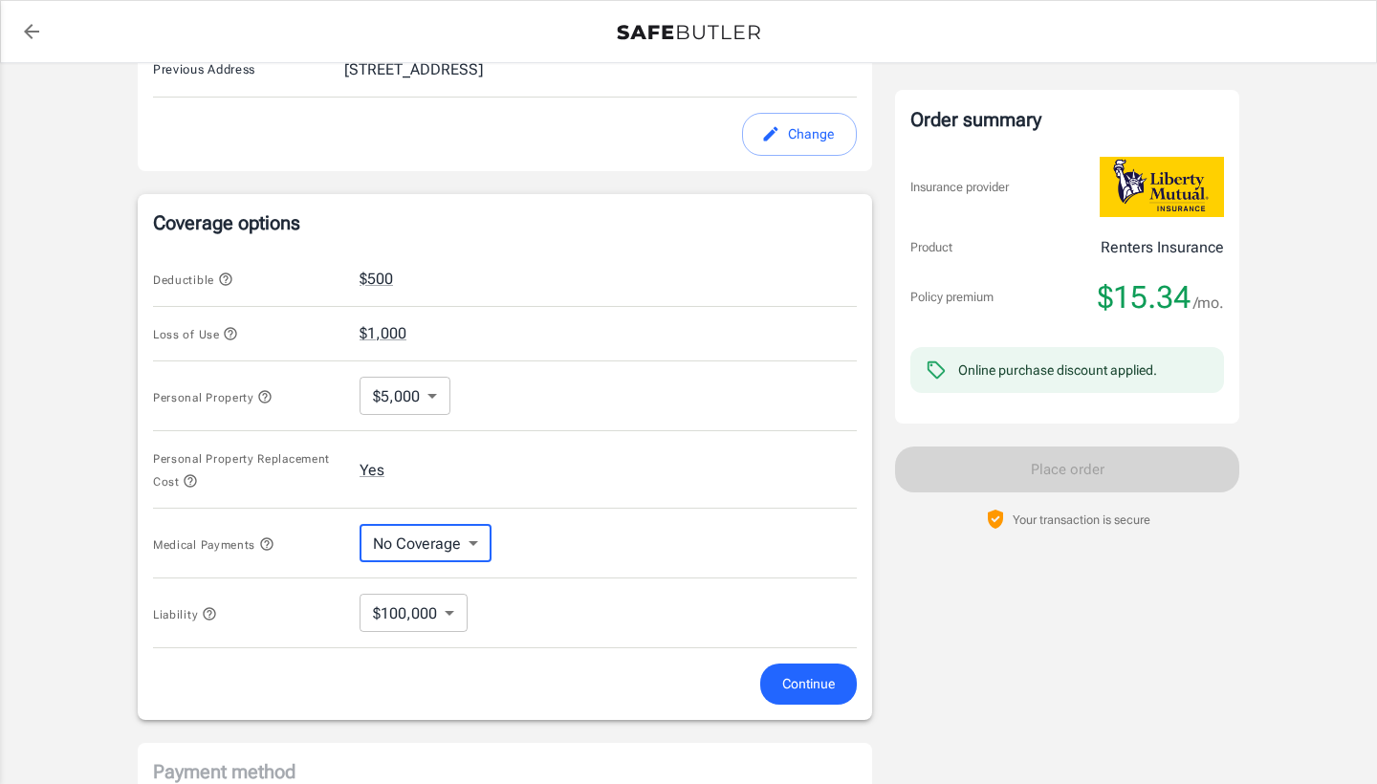
click at [830, 681] on span "Continue" at bounding box center [808, 684] width 53 height 24
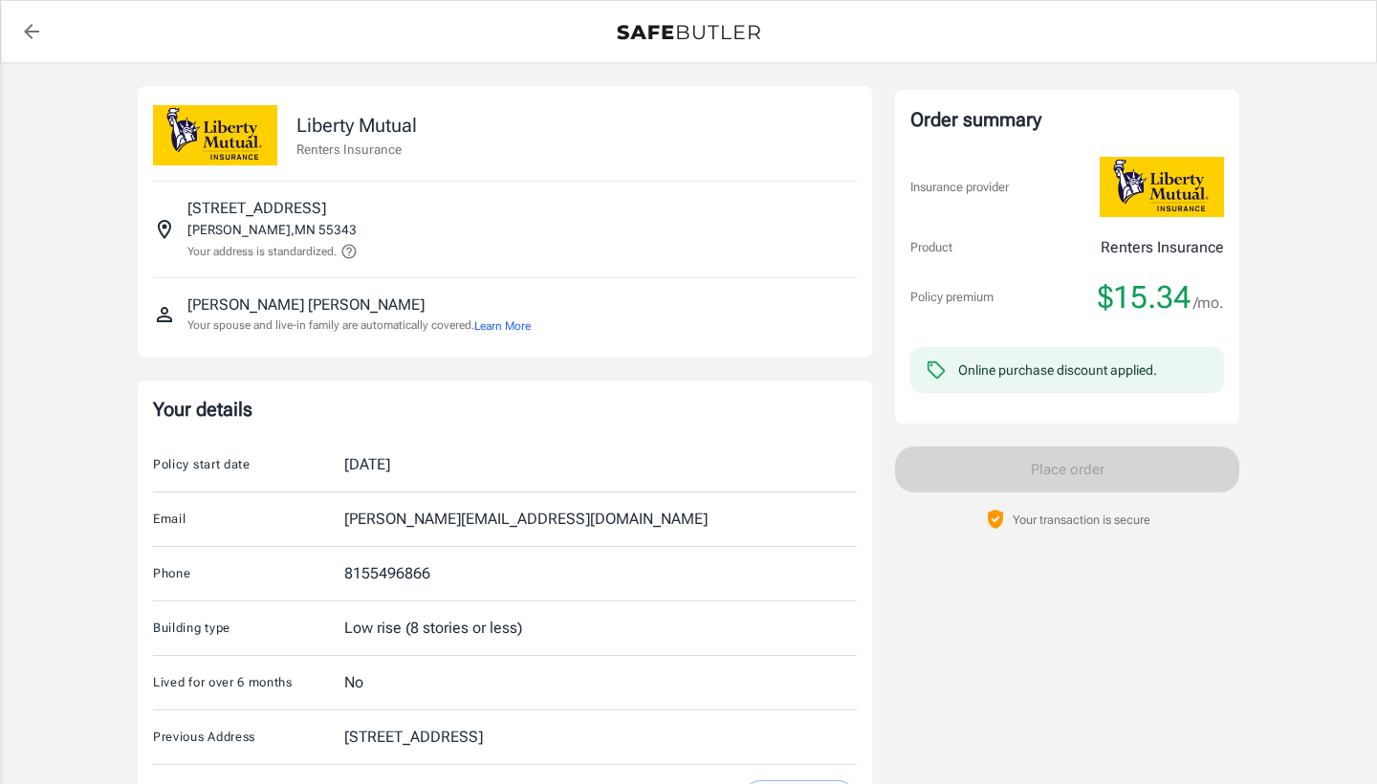
scroll to position [0, 0]
